Goal: Task Accomplishment & Management: Use online tool/utility

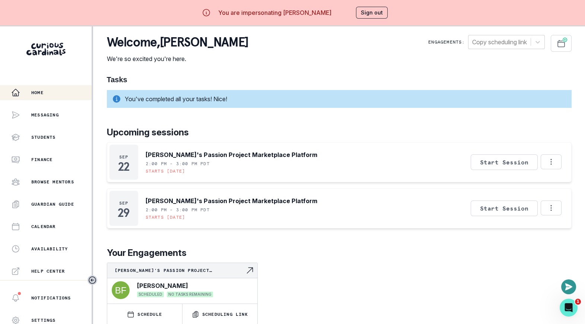
scroll to position [155, 0]
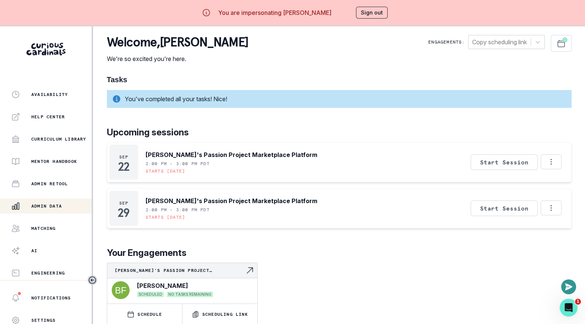
click at [38, 206] on p "Admin Data" at bounding box center [46, 206] width 31 height 6
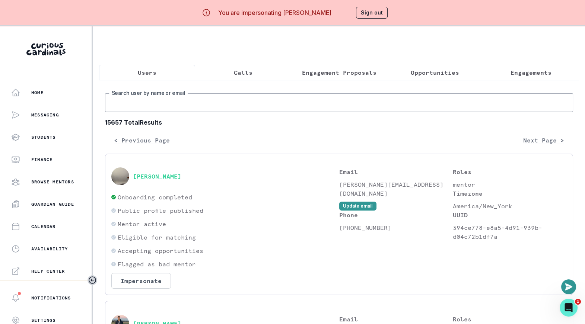
click at [181, 97] on input "Search user by name or email" at bounding box center [339, 102] width 468 height 19
paste input "[PERSON_NAME]"
type input "[PERSON_NAME]"
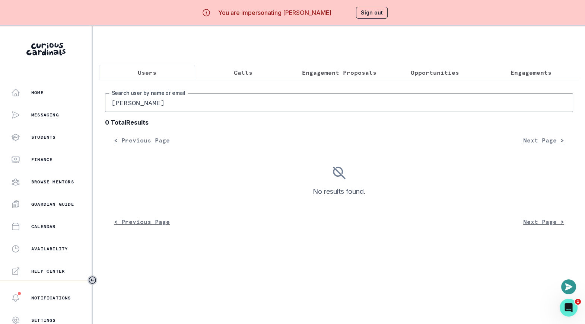
click at [201, 100] on input "[PERSON_NAME]" at bounding box center [339, 102] width 468 height 19
type input "[PERSON_NAME]"
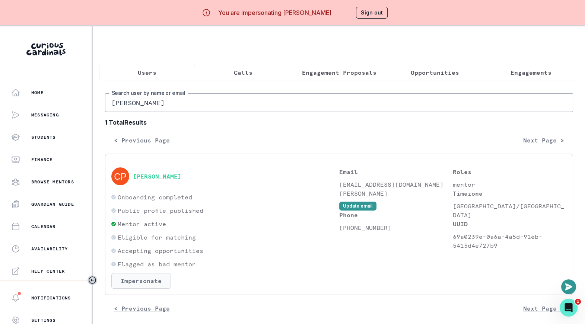
click at [138, 281] on button "Impersonate" at bounding box center [141, 281] width 60 height 16
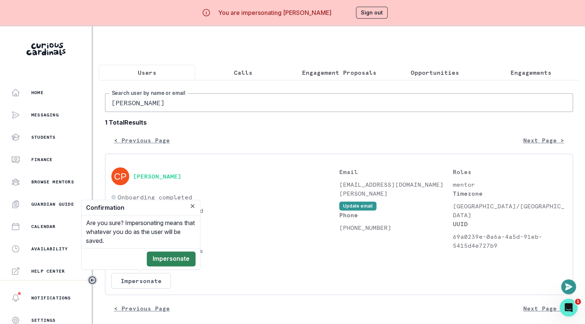
click at [179, 261] on button "Impersonate" at bounding box center [171, 259] width 49 height 15
